Goal: Information Seeking & Learning: Learn about a topic

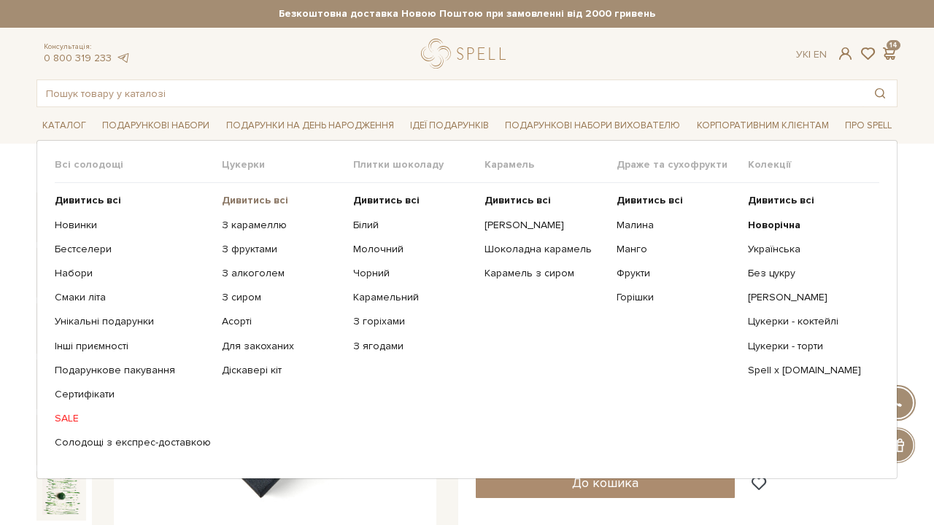
click at [223, 196] on b "Дивитись всі" at bounding box center [255, 200] width 66 height 12
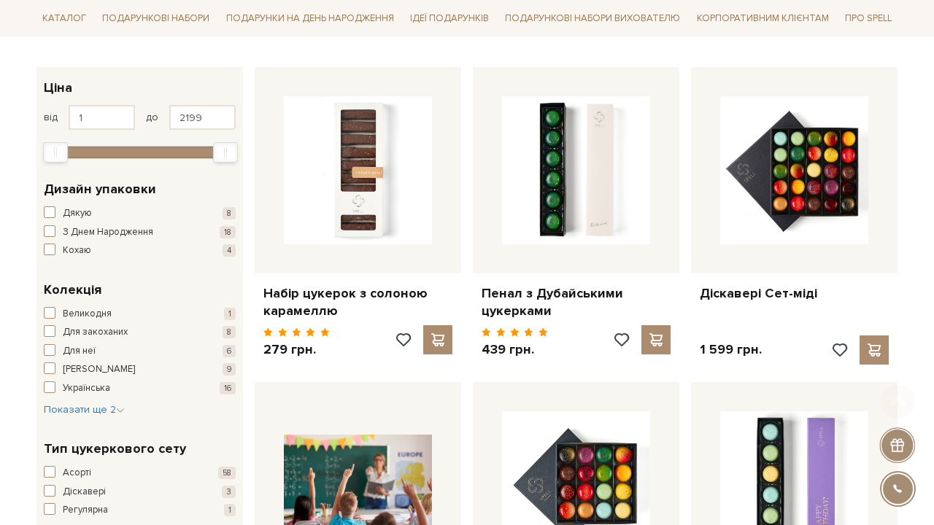
scroll to position [215, 0]
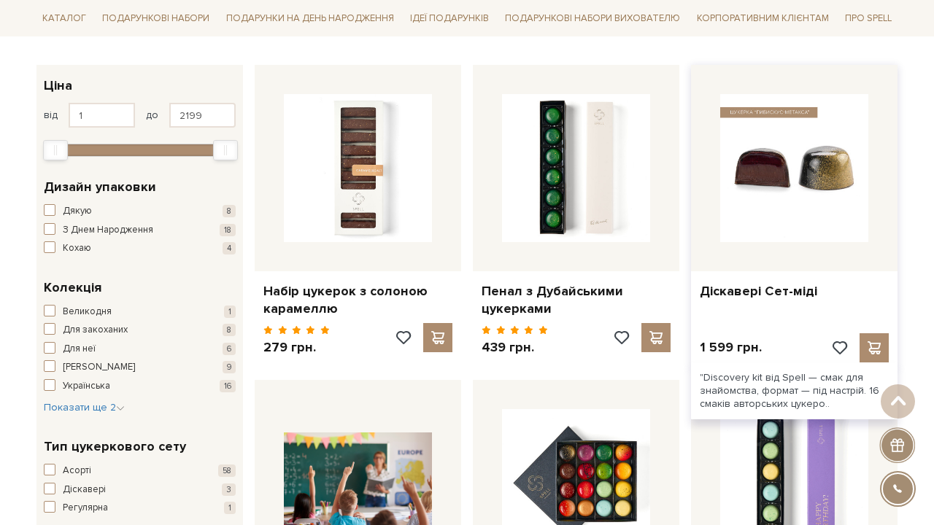
click at [797, 185] on img at bounding box center [794, 168] width 148 height 148
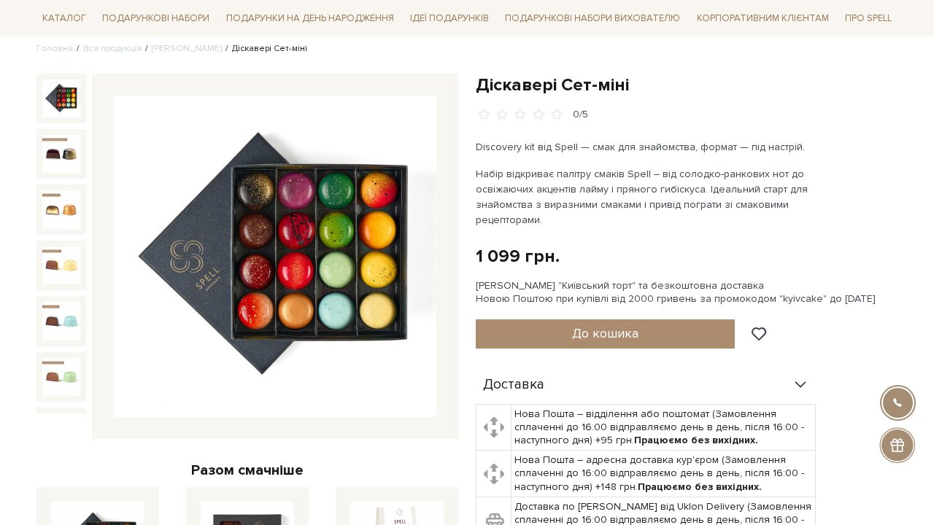
scroll to position [120, 0]
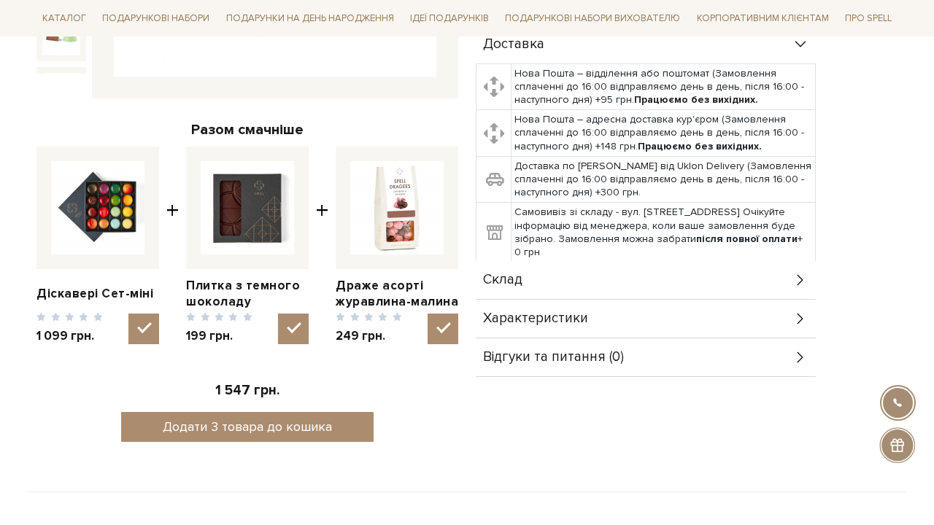
click at [557, 282] on div "Склад" at bounding box center [646, 280] width 340 height 38
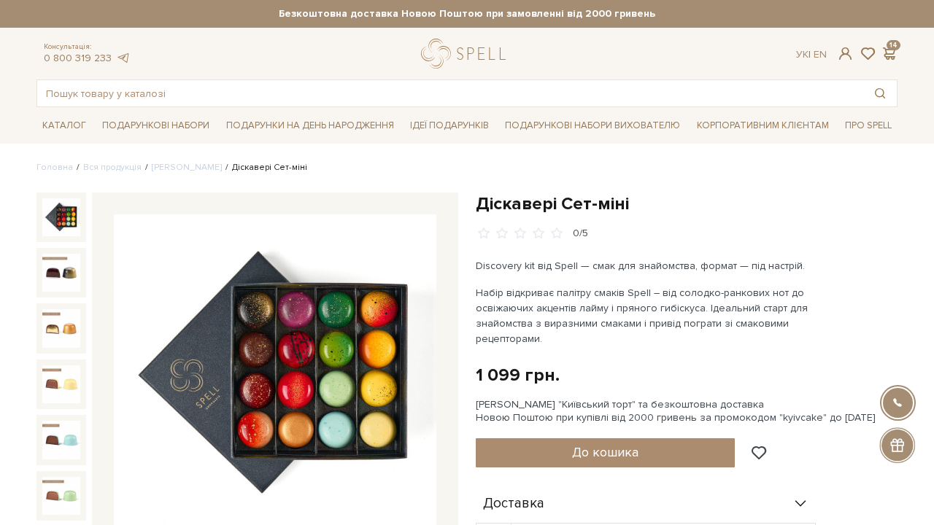
scroll to position [0, 0]
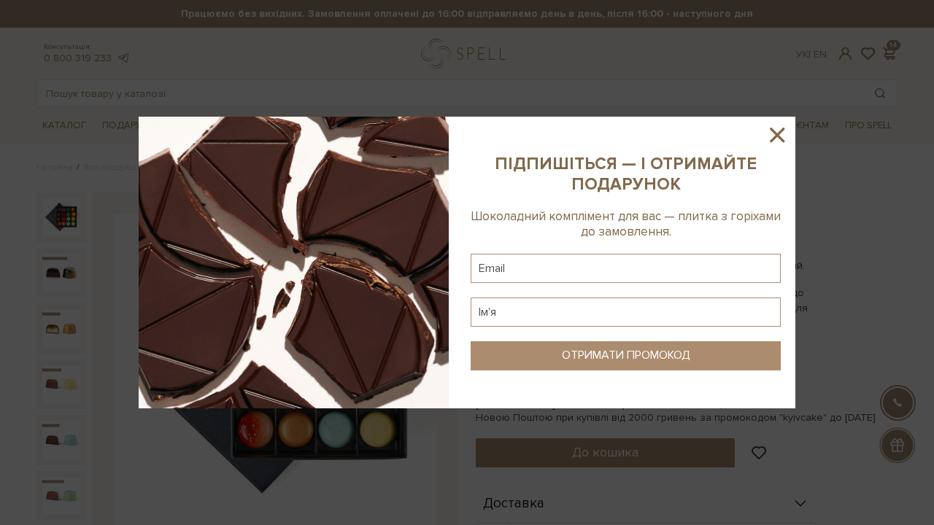
click at [773, 143] on icon at bounding box center [777, 135] width 25 height 25
